Goal: Task Accomplishment & Management: Manage account settings

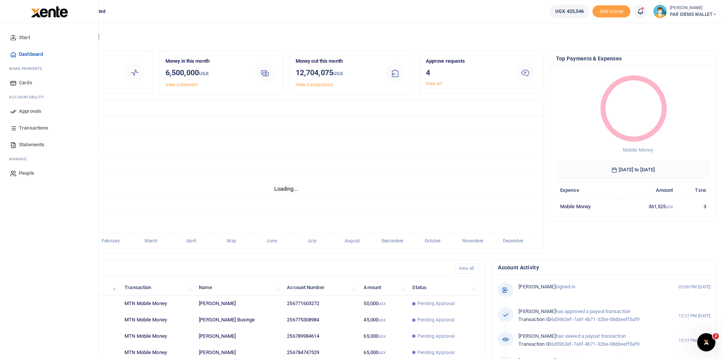
scroll to position [6, 6]
click at [27, 114] on span "Approvals" at bounding box center [30, 111] width 22 height 8
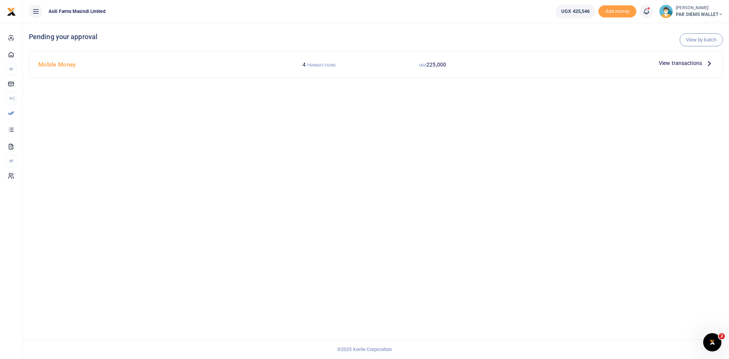
click at [709, 64] on icon at bounding box center [709, 63] width 8 height 8
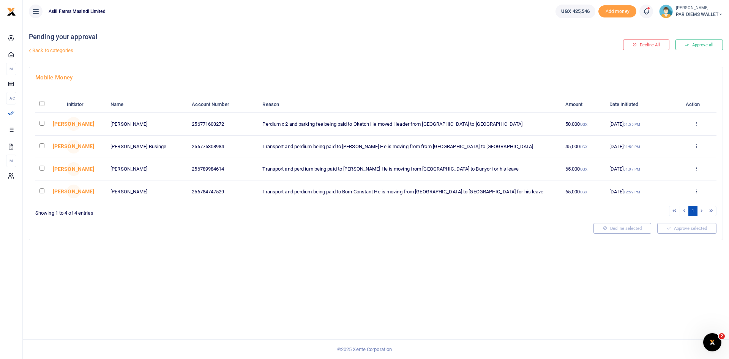
click at [42, 124] on input "checkbox" at bounding box center [41, 123] width 5 height 5
checkbox input "true"
click at [42, 148] on td at bounding box center [48, 147] width 27 height 22
click at [43, 145] on input "checkbox" at bounding box center [41, 145] width 5 height 5
checkbox input "true"
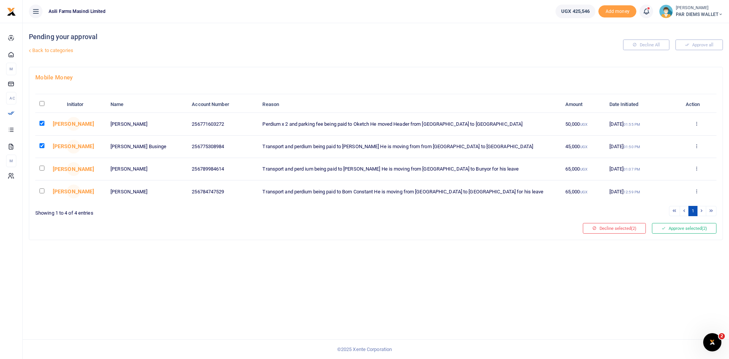
click at [43, 169] on input "checkbox" at bounding box center [41, 168] width 5 height 5
checkbox input "true"
click at [43, 190] on input "checkbox" at bounding box center [41, 190] width 5 height 5
checkbox input "true"
click at [693, 230] on button "Approve selected (4)" at bounding box center [684, 228] width 65 height 11
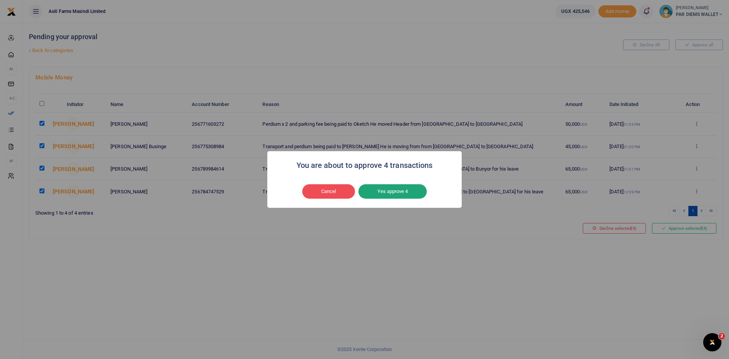
click at [402, 193] on button "Yes approve 4" at bounding box center [392, 191] width 68 height 14
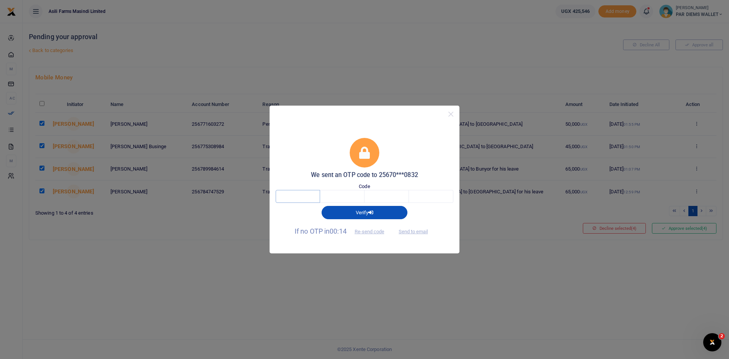
click at [299, 197] on input "text" at bounding box center [298, 196] width 44 height 13
type input "2"
type input "7"
type input "8"
type input "7"
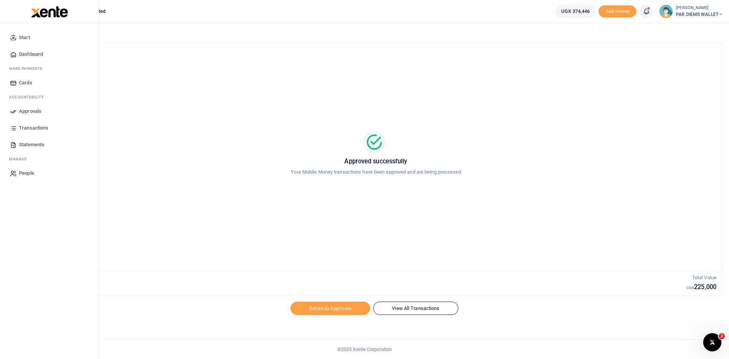
click at [30, 126] on span "Transactions" at bounding box center [33, 128] width 29 height 8
